Goal: Information Seeking & Learning: Find specific fact

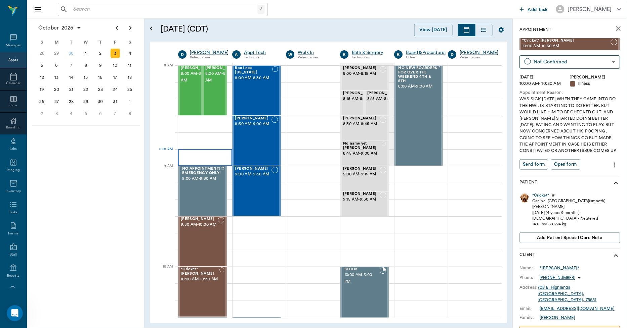
scroll to position [112, 0]
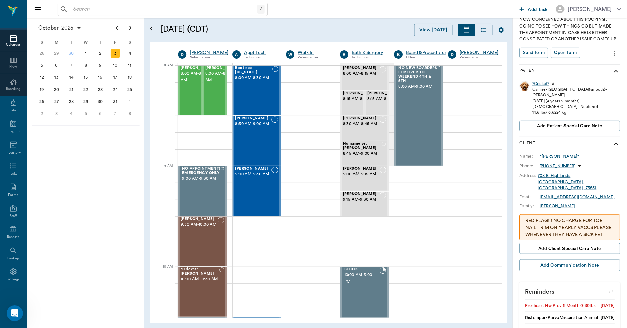
click at [12, 42] on icon at bounding box center [13, 38] width 7 height 7
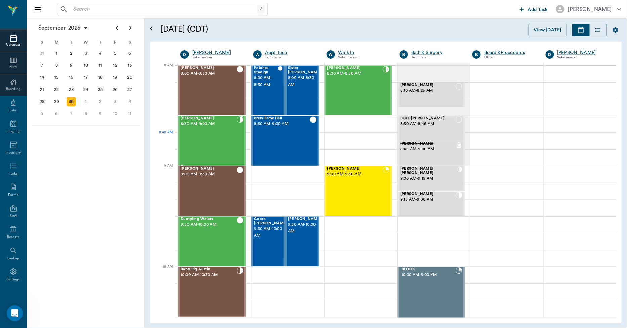
click at [220, 140] on div "[PERSON_NAME] 8:30 AM - 9:00 AM" at bounding box center [209, 141] width 56 height 49
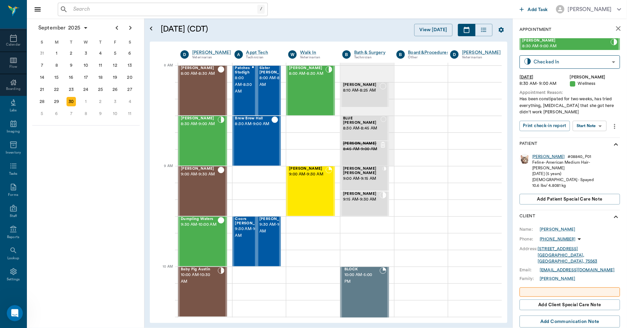
click at [541, 158] on div "[PERSON_NAME]" at bounding box center [548, 157] width 33 height 6
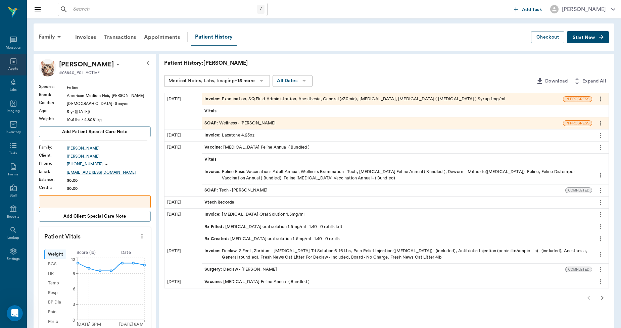
click at [9, 61] on icon at bounding box center [13, 61] width 8 height 8
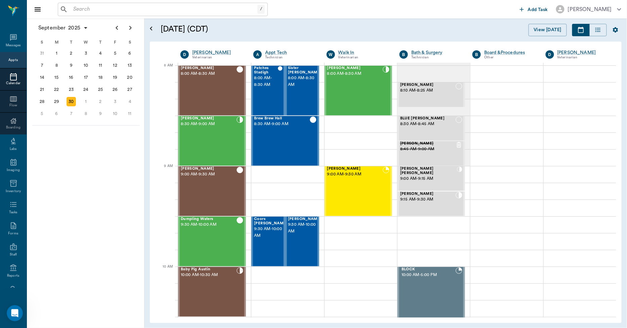
click at [7, 42] on div "Messages" at bounding box center [13, 41] width 27 height 21
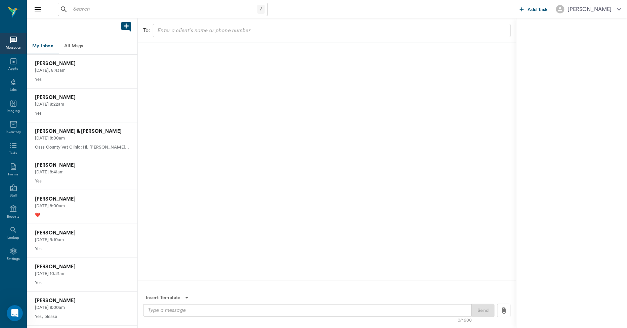
click at [82, 48] on button "All Msgs" at bounding box center [73, 46] width 30 height 16
click at [80, 72] on p "[DATE], 10:26am" at bounding box center [82, 70] width 94 height 6
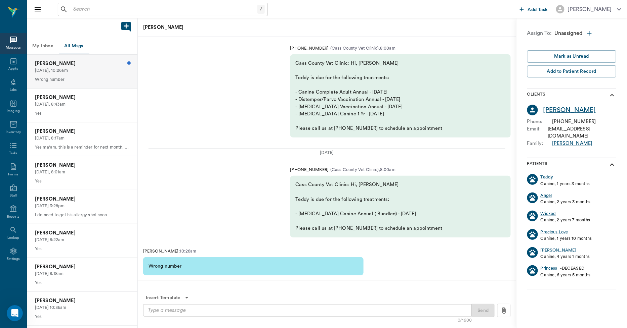
click at [570, 111] on div "[PERSON_NAME]" at bounding box center [569, 110] width 52 height 10
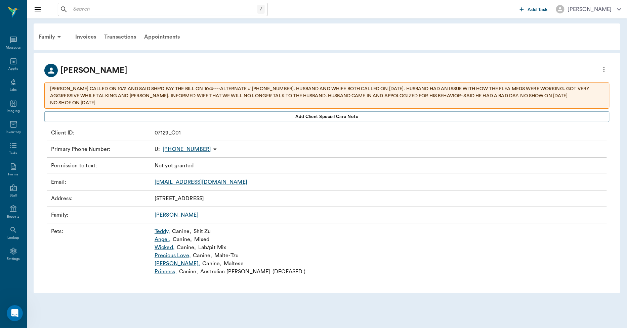
click at [273, 91] on p "[PERSON_NAME] CALLED ON 10/2 AND SAID SHE'D PAY THE BILL ON 10/4----ALTERNATE #…" at bounding box center [326, 96] width 553 height 21
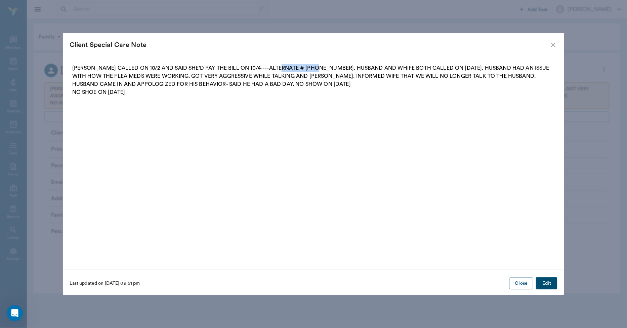
drag, startPoint x: 311, startPoint y: 67, endPoint x: 278, endPoint y: 69, distance: 32.9
click at [278, 69] on p "[PERSON_NAME] CALLED ON 10/2 AND SAID SHE'D PAY THE BILL ON 10/4----ALTERNATE #…" at bounding box center [313, 80] width 482 height 32
copy p "[PHONE_NUMBER]"
click at [295, 128] on fieldset "[PERSON_NAME] CALLED ON 10/2 AND SAID SHE'D PAY THE BILL ON 10/4----ALTERNATE #…" at bounding box center [314, 161] width 488 height 195
click at [524, 283] on button "Close" at bounding box center [521, 284] width 24 height 12
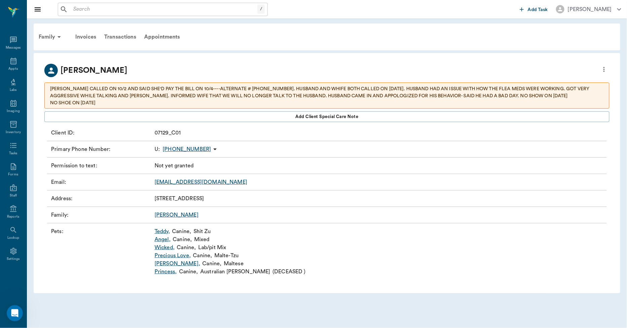
click at [605, 67] on icon "more" at bounding box center [603, 69] width 7 height 8
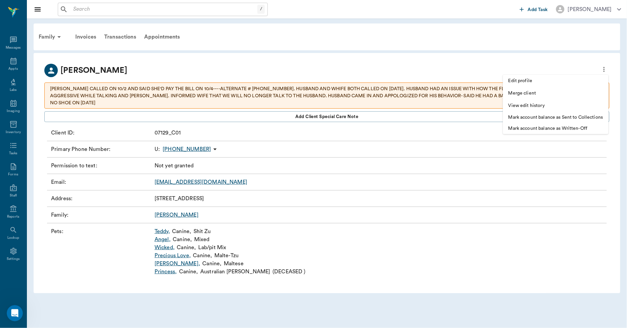
click at [531, 82] on span "Edit profile" at bounding box center [555, 81] width 95 height 7
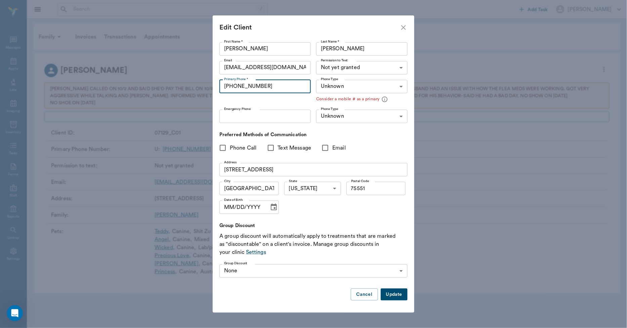
drag, startPoint x: 286, startPoint y: 86, endPoint x: 205, endPoint y: 87, distance: 80.9
click at [205, 87] on div "Edit Client First Name * [PERSON_NAME] First Name * Last Name * [PERSON_NAME] L…" at bounding box center [313, 164] width 627 height 328
paste input "928) 412-2043"
type input "[PHONE_NUMBER]"
click at [389, 293] on button "Update" at bounding box center [393, 295] width 27 height 12
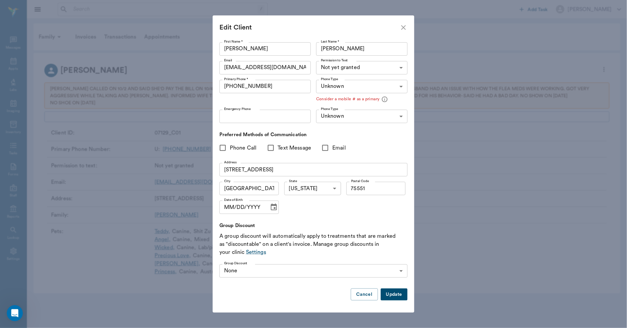
type input "MOBILE"
type input "LANDLINE"
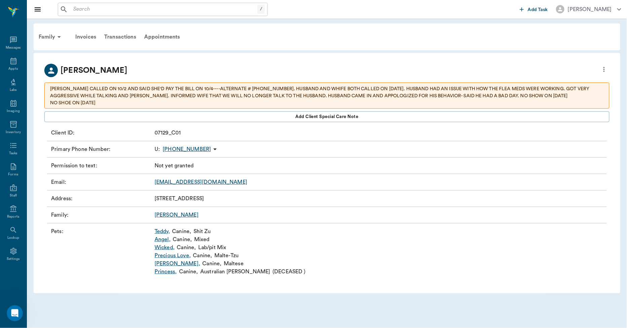
type input "UNKNOWN"
type input "75551"
click at [13, 66] on div "Appts" at bounding box center [13, 64] width 27 height 21
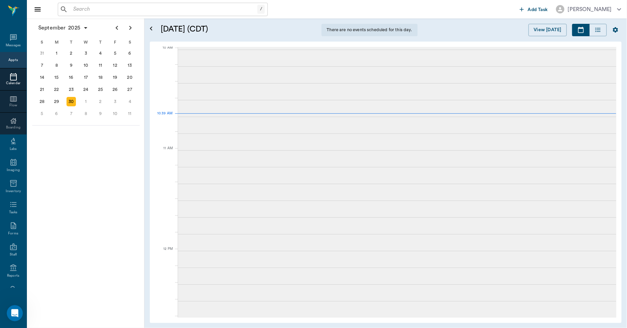
scroll to position [203, 0]
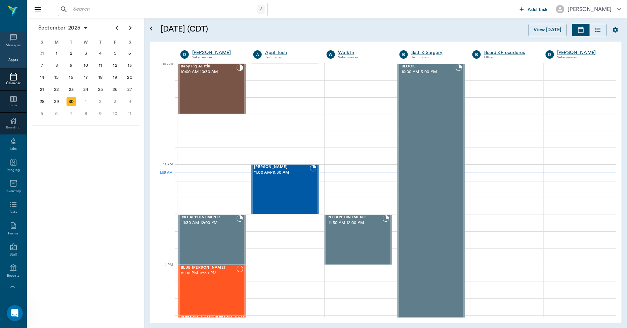
click at [11, 42] on div "Messages" at bounding box center [13, 41] width 27 height 21
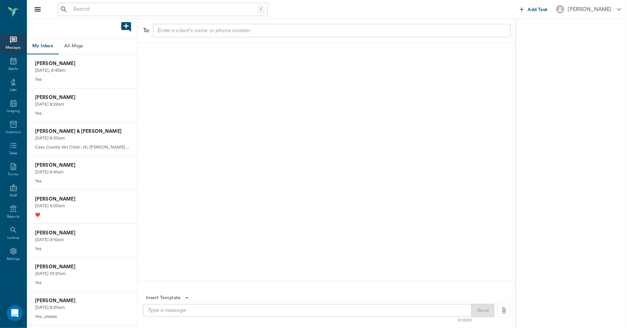
click at [74, 46] on button "All Msgs" at bounding box center [73, 46] width 30 height 16
click at [8, 62] on div "Appts" at bounding box center [13, 64] width 27 height 21
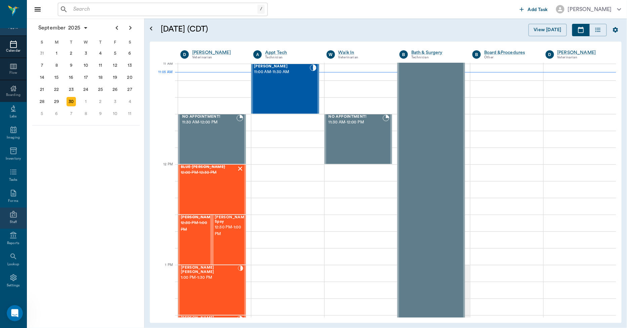
scroll to position [39, 0]
click at [11, 272] on icon at bounding box center [13, 271] width 6 height 7
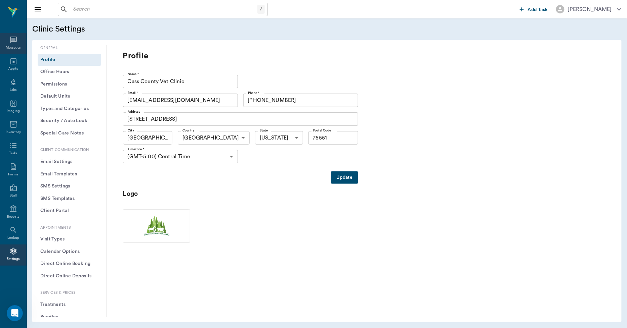
click at [8, 39] on div "Messages" at bounding box center [13, 43] width 27 height 21
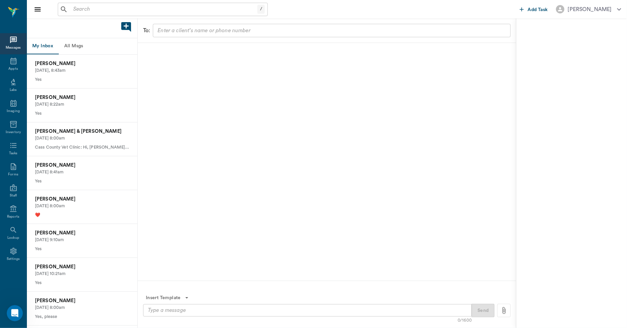
click at [76, 42] on button "All Msgs" at bounding box center [73, 46] width 30 height 16
click at [75, 64] on p "[PERSON_NAME]" at bounding box center [82, 63] width 94 height 7
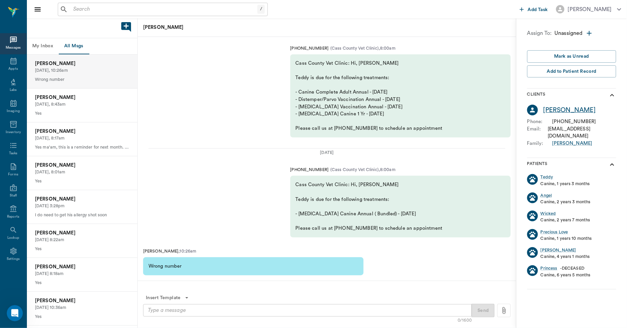
click at [564, 111] on div "[PERSON_NAME]" at bounding box center [569, 110] width 52 height 10
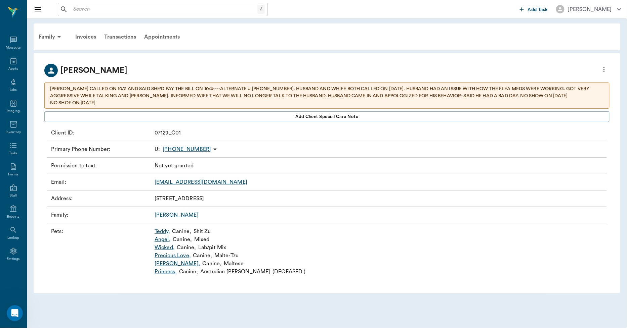
click at [271, 95] on p "[PERSON_NAME] CALLED ON 10/2 AND SAID SHE'D PAY THE BILL ON 10/4----ALTERNATE #…" at bounding box center [326, 96] width 553 height 21
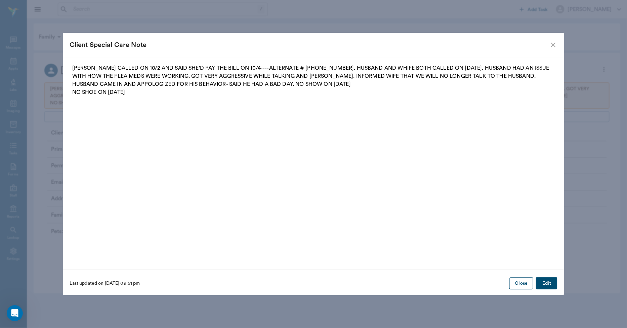
click at [528, 282] on button "Close" at bounding box center [521, 284] width 24 height 12
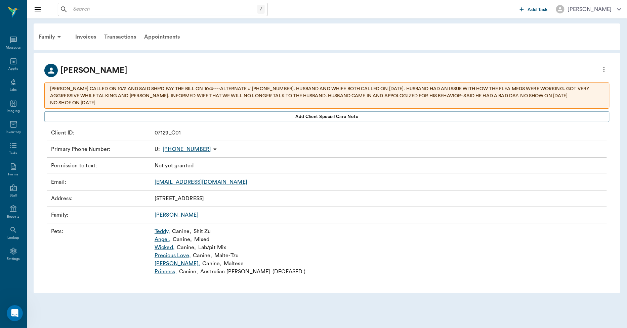
click at [170, 254] on link "Precious Love ," at bounding box center [172, 256] width 36 height 8
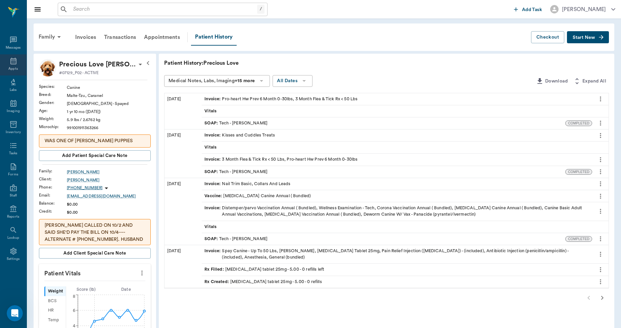
click at [14, 62] on icon at bounding box center [13, 61] width 8 height 8
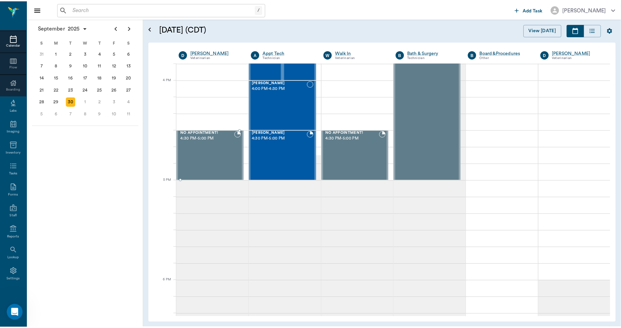
scroll to position [788, 0]
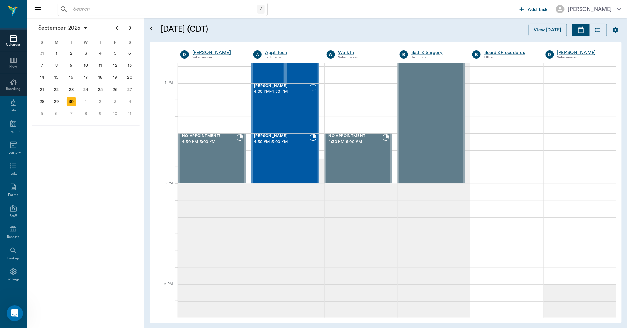
click at [136, 4] on div "/ ​" at bounding box center [163, 9] width 210 height 13
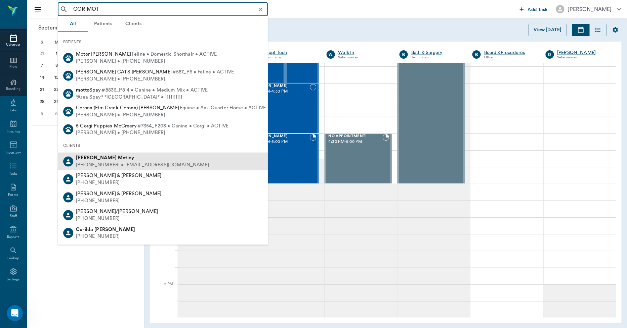
click at [118, 159] on b "Motley" at bounding box center [126, 157] width 16 height 5
type input "COR MOT"
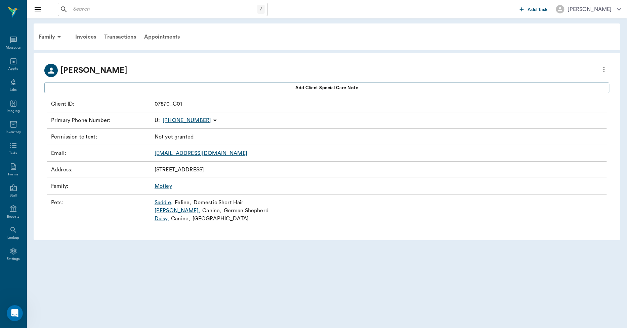
click at [163, 219] on link "Daisy ," at bounding box center [161, 219] width 14 height 8
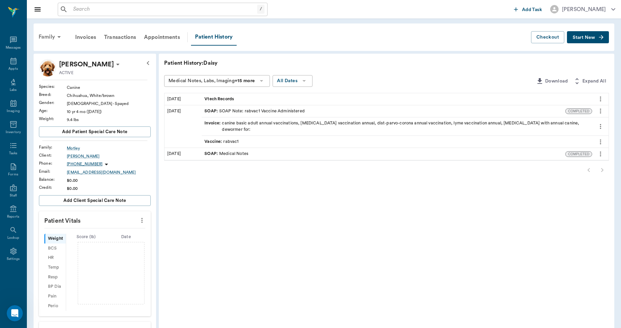
click at [52, 37] on div "Family" at bounding box center [51, 37] width 33 height 16
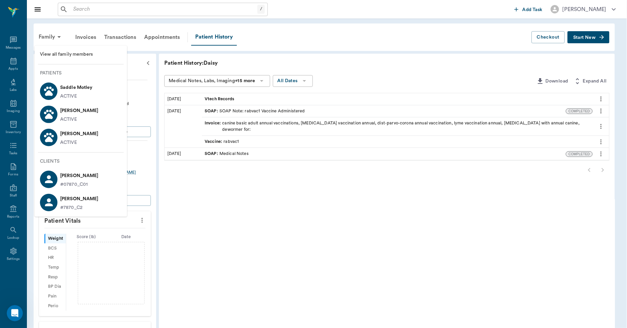
click at [74, 86] on p "Saddle Motley" at bounding box center [76, 87] width 33 height 11
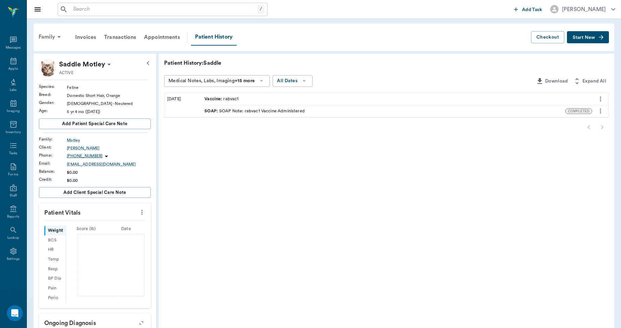
click at [54, 33] on div "Family" at bounding box center [51, 37] width 33 height 16
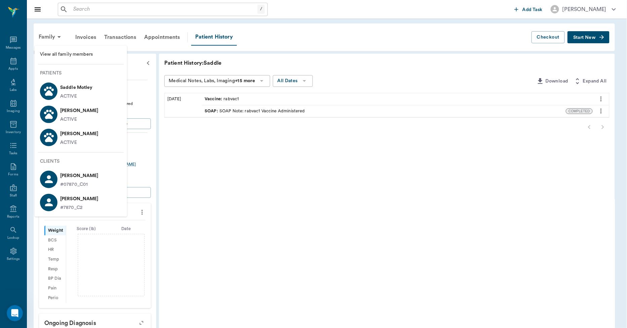
click at [79, 116] on div "ACTIVE" at bounding box center [79, 119] width 38 height 7
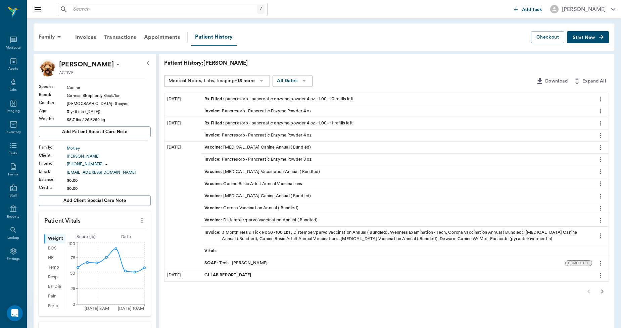
click at [85, 6] on input "text" at bounding box center [164, 9] width 187 height 9
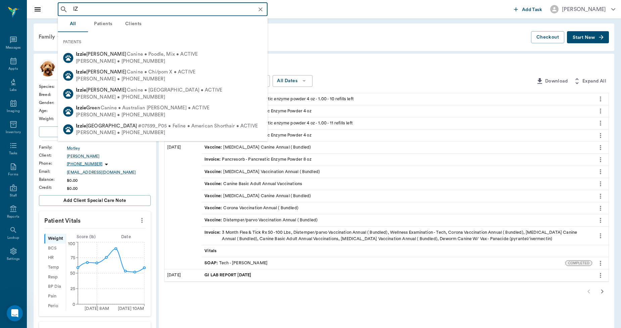
type input "I"
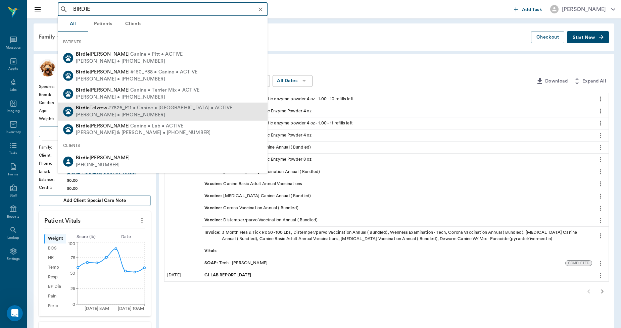
click at [108, 112] on div "[PERSON_NAME] • [PHONE_NUMBER]" at bounding box center [154, 115] width 156 height 7
type input "BIRDIE"
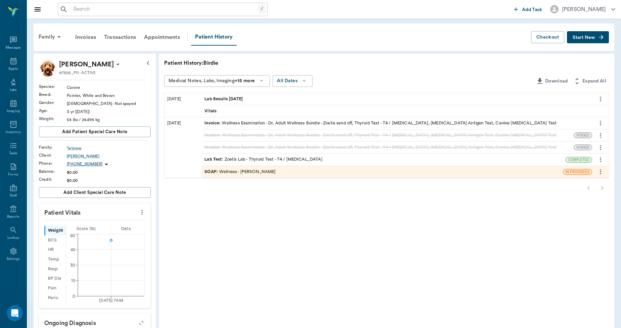
click at [234, 97] on span "Lab Results [DATE]" at bounding box center [224, 99] width 40 height 6
